Goal: Find specific page/section: Find specific page/section

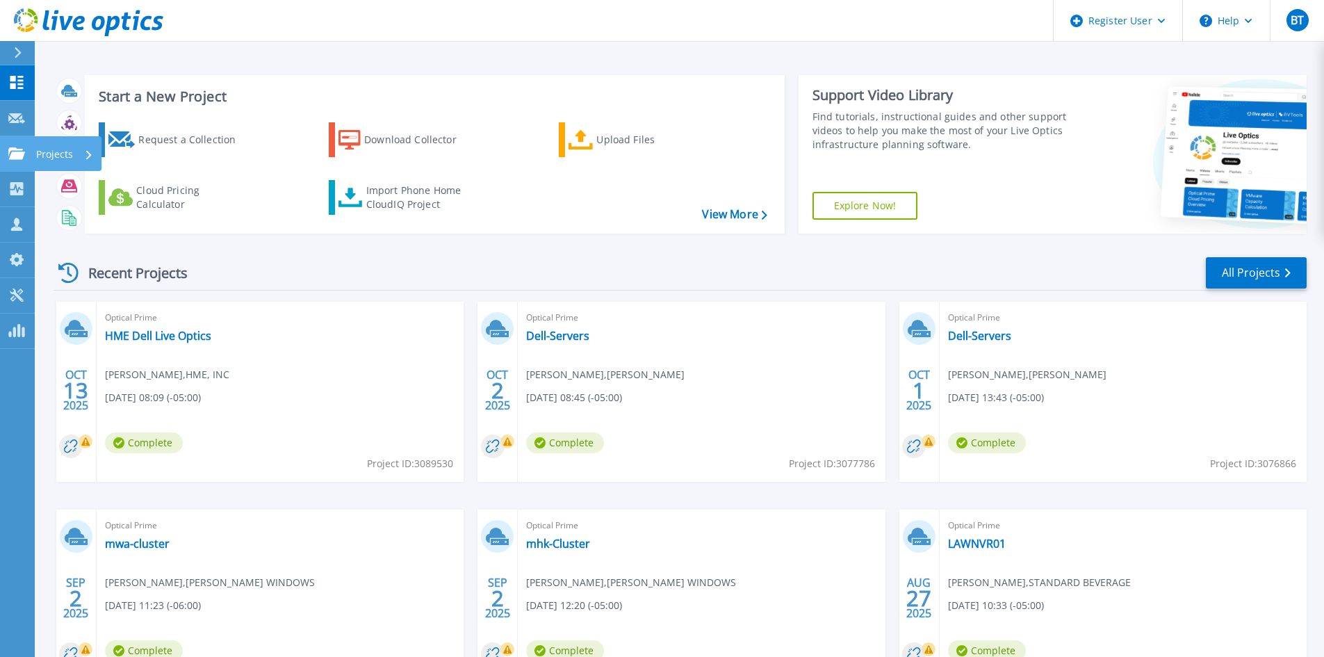
click at [13, 156] on icon at bounding box center [16, 153] width 17 height 12
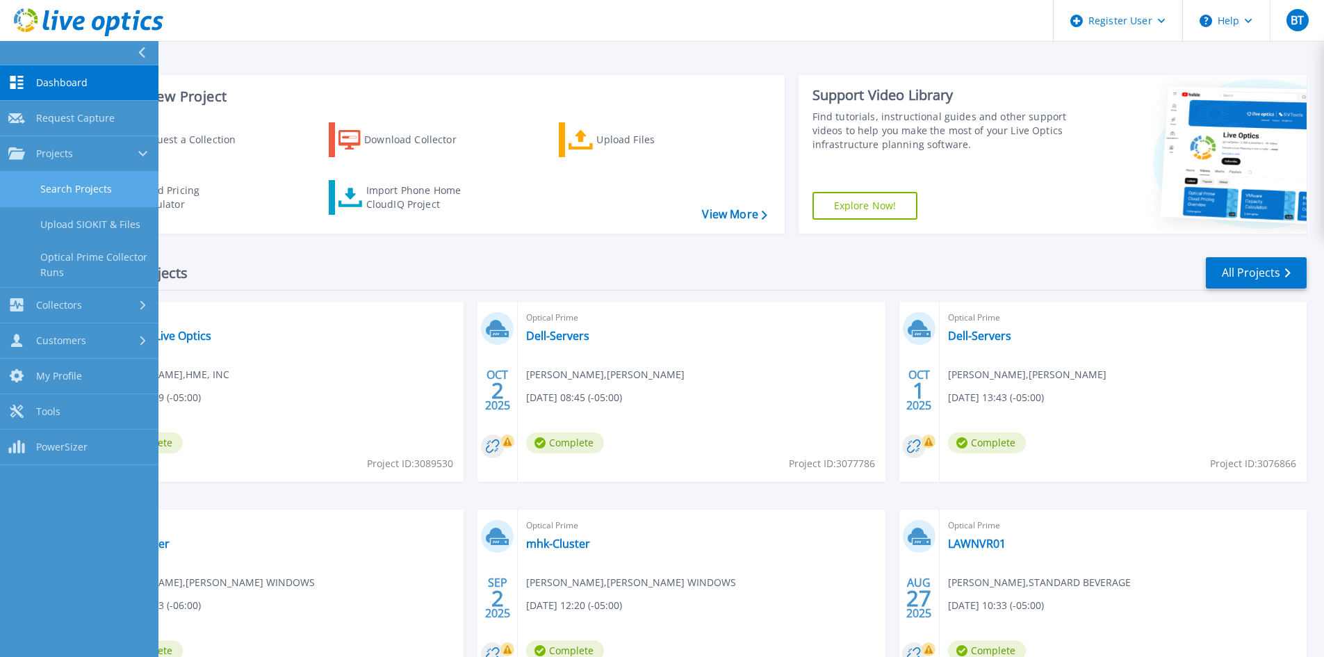
click at [122, 180] on link "Search Projects" at bounding box center [79, 189] width 158 height 35
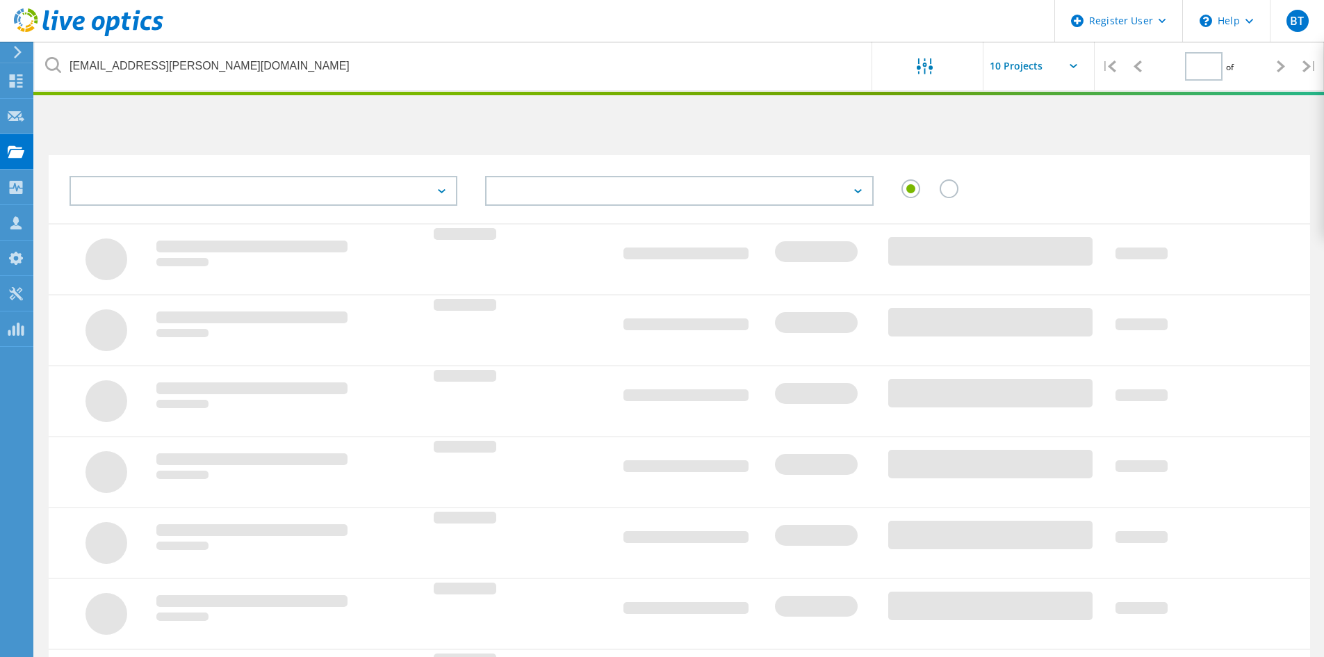
type input "1"
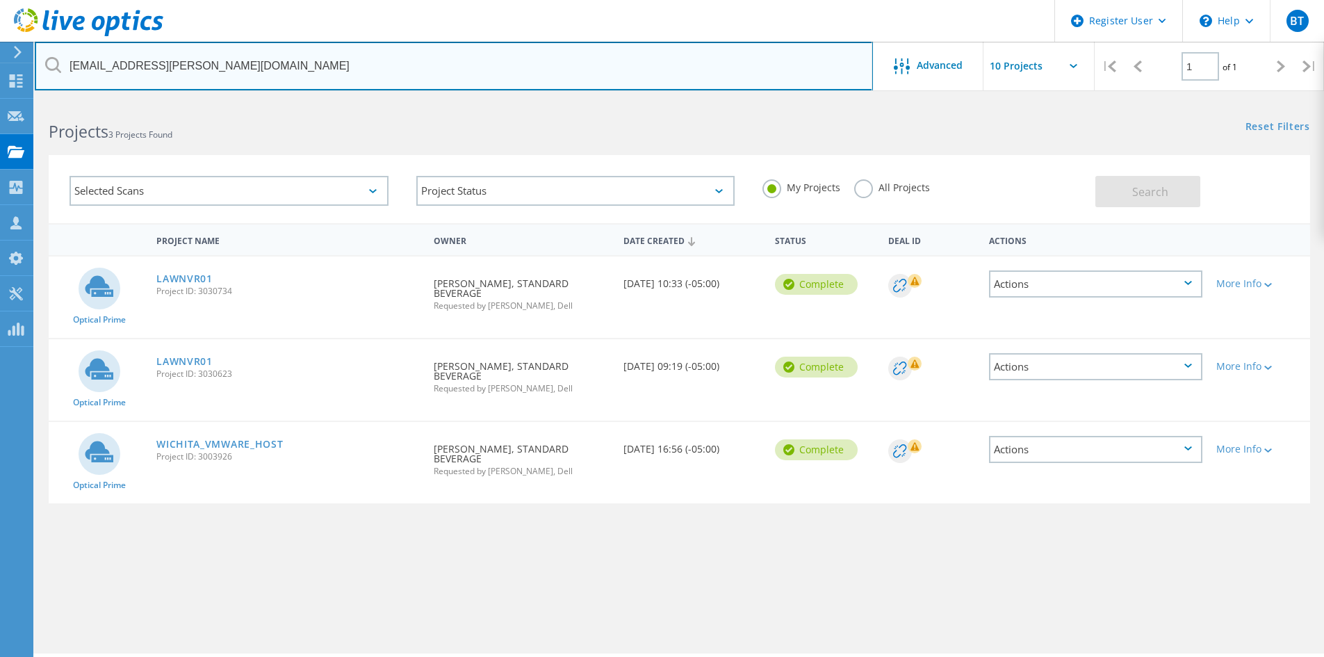
drag, startPoint x: 233, startPoint y: 71, endPoint x: 65, endPoint y: 65, distance: 168.2
click at [65, 65] on input "[EMAIL_ADDRESS][PERSON_NAME][DOMAIN_NAME]" at bounding box center [454, 66] width 838 height 49
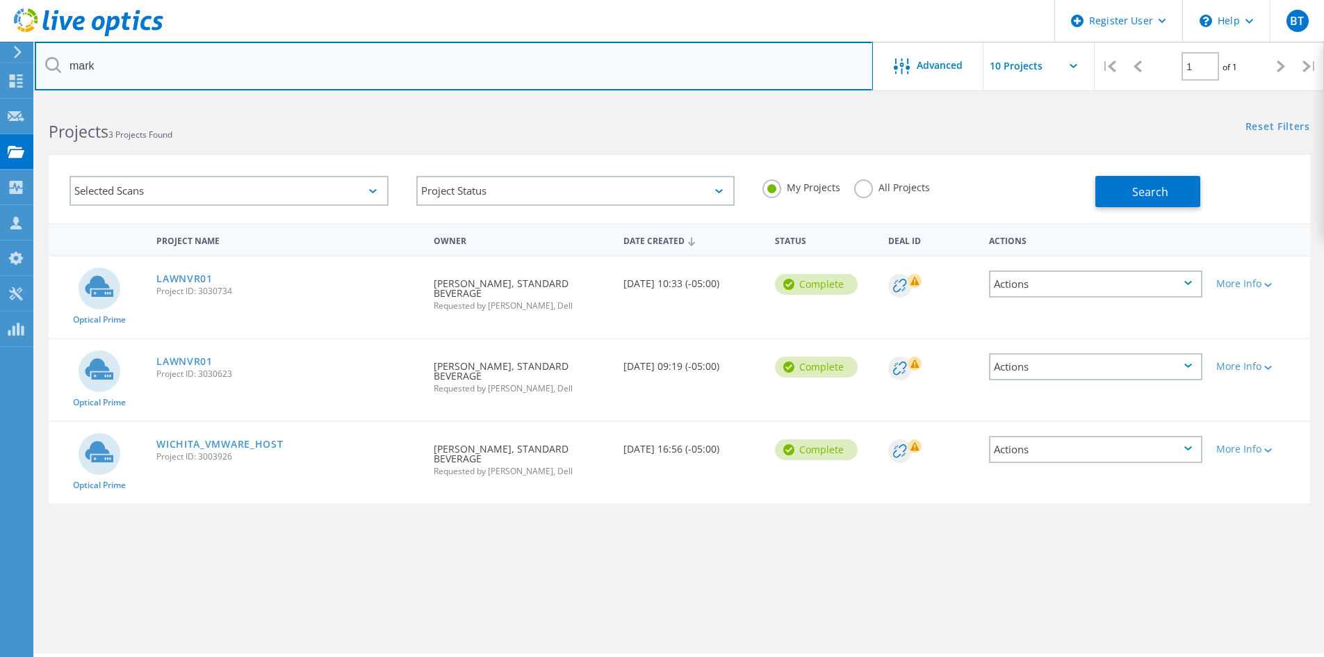
click at [146, 59] on input "mark" at bounding box center [454, 66] width 838 height 49
click at [124, 66] on input "mark" at bounding box center [454, 66] width 838 height 49
type input "m"
paste input "[EMAIL_ADDRESS][PERSON_NAME][DOMAIN_NAME]"
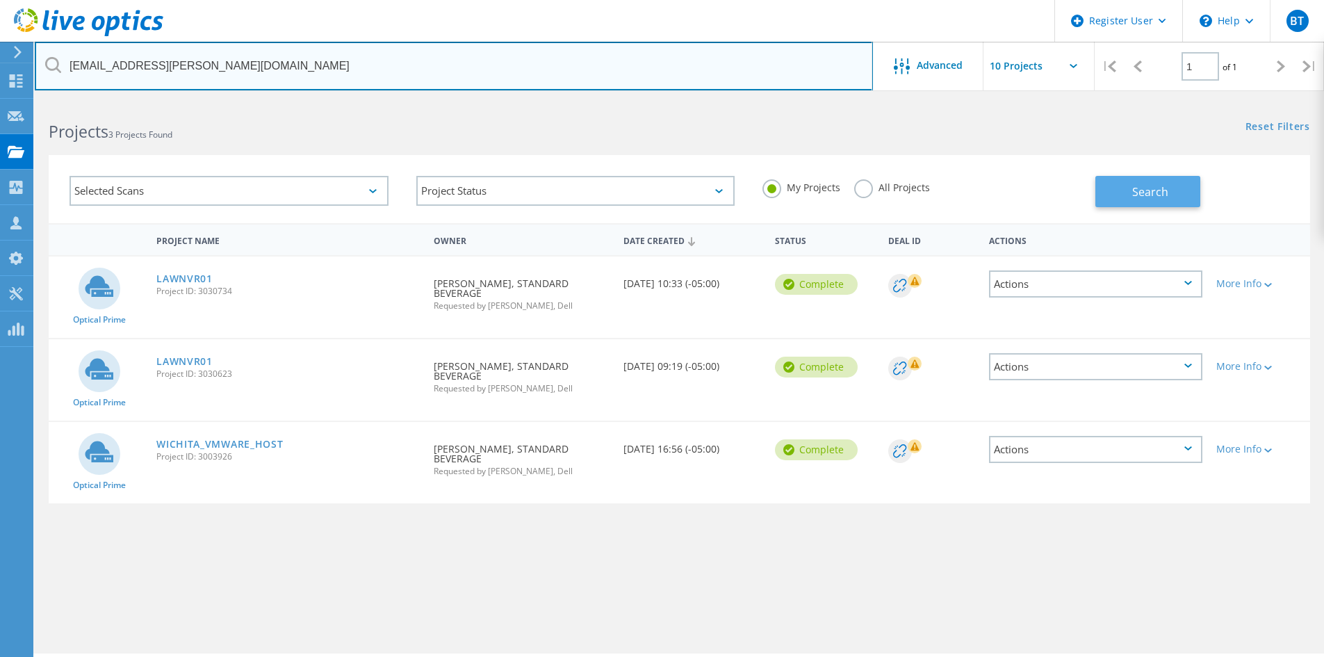
type input "[EMAIL_ADDRESS][PERSON_NAME][DOMAIN_NAME]"
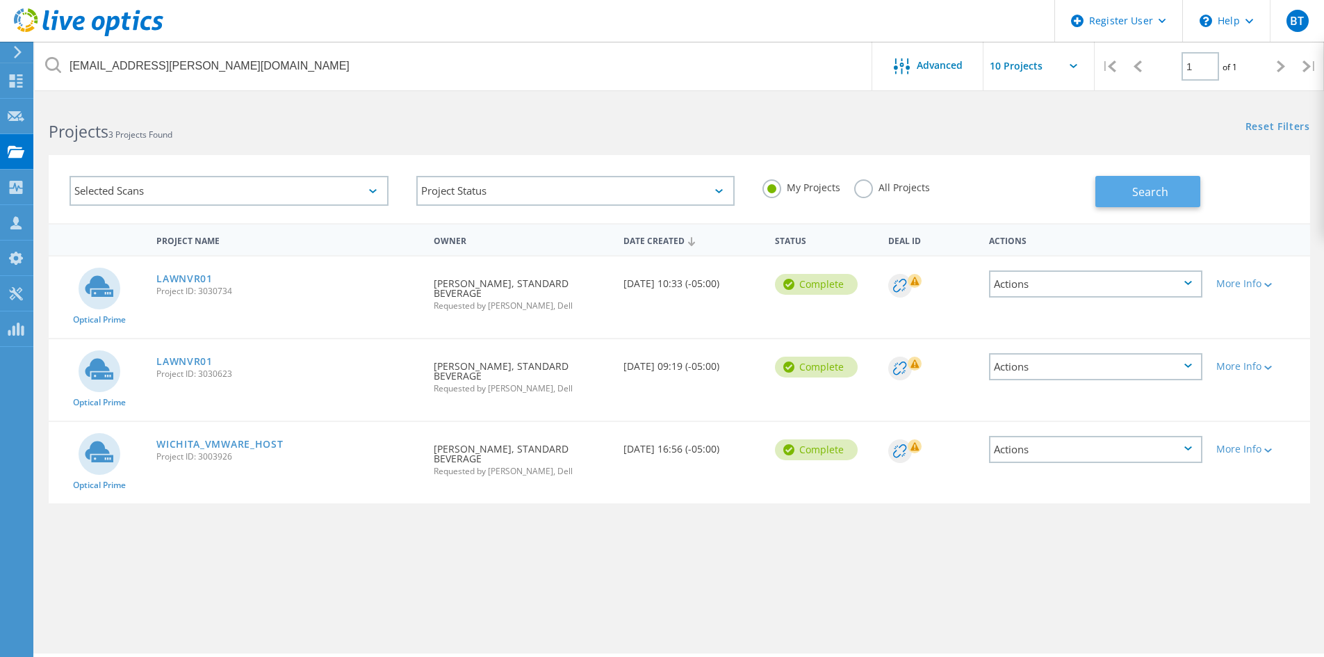
click at [1142, 190] on span "Search" at bounding box center [1150, 191] width 36 height 15
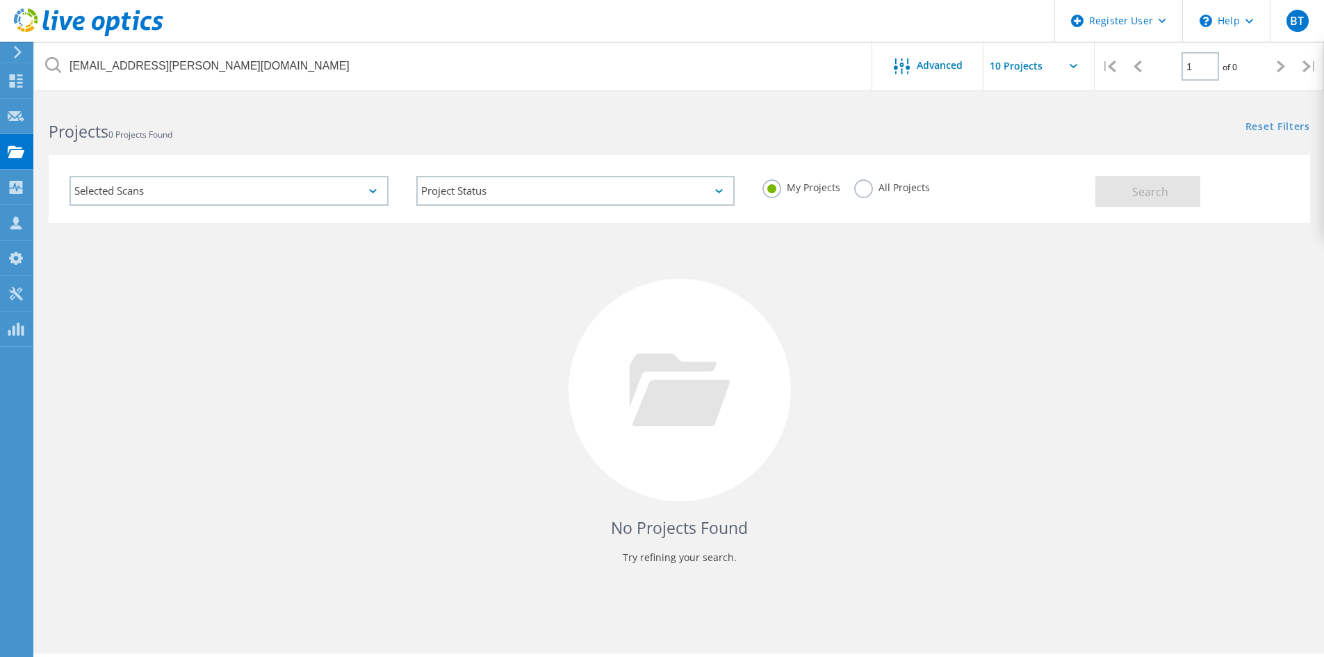
click at [862, 190] on label "All Projects" at bounding box center [892, 185] width 76 height 13
click at [0, 0] on input "All Projects" at bounding box center [0, 0] width 0 height 0
click at [1158, 191] on span "Search" at bounding box center [1150, 191] width 36 height 15
